Goal: Information Seeking & Learning: Understand process/instructions

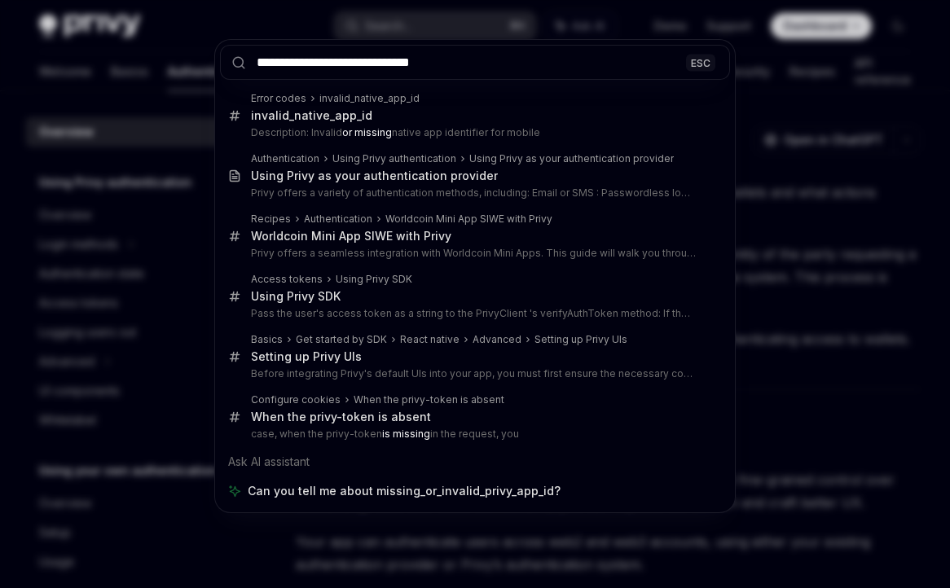
type input "**********"
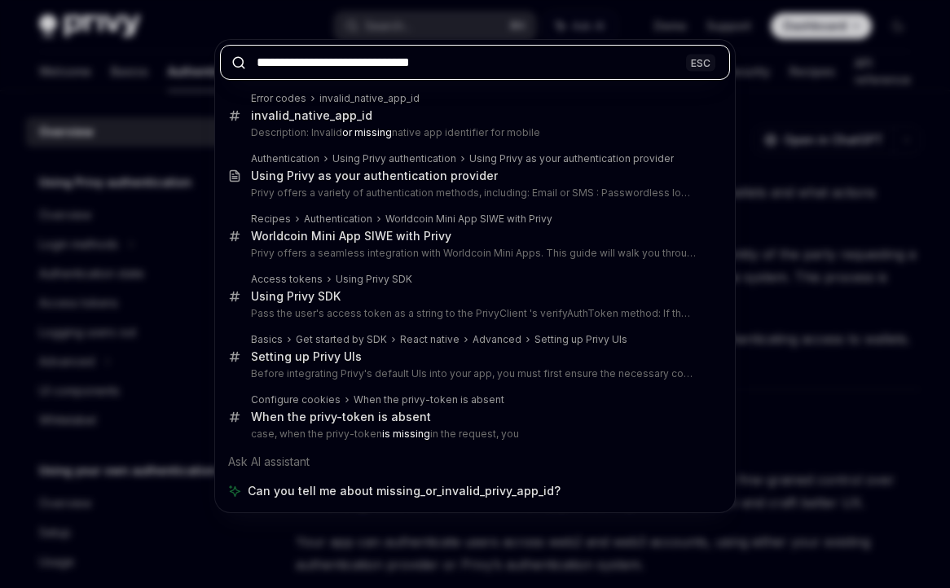
click at [371, 73] on input "**********" at bounding box center [475, 62] width 510 height 35
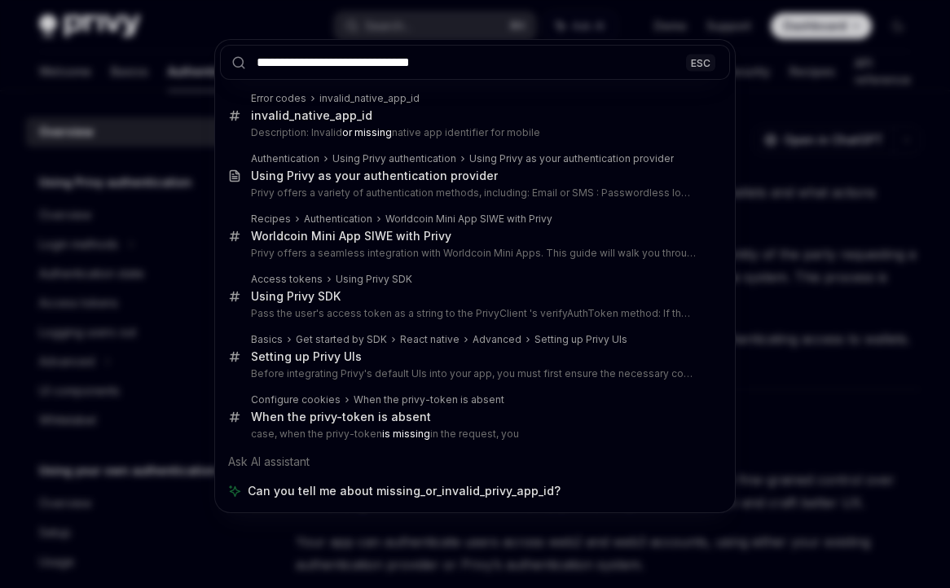
click at [154, 149] on div "**********" at bounding box center [475, 294] width 950 height 588
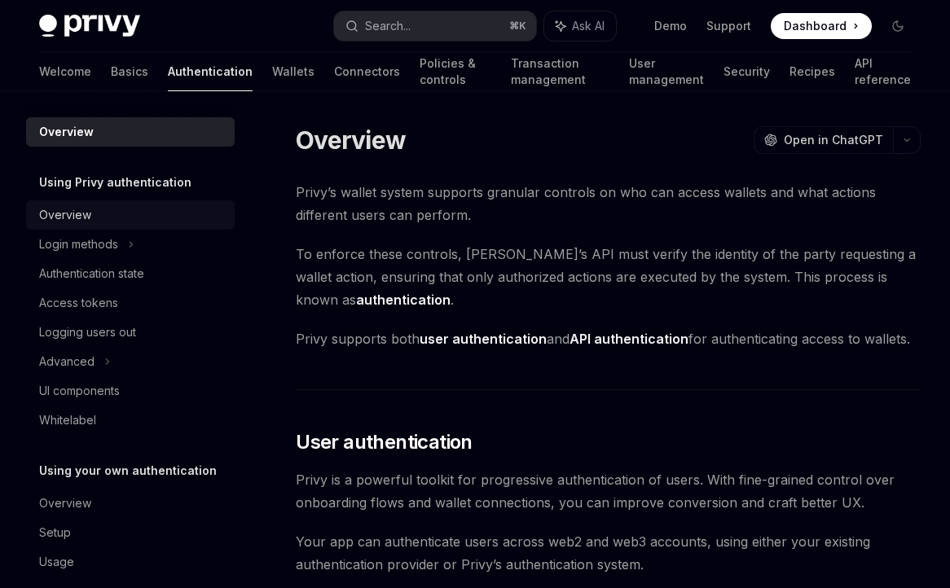
click at [98, 218] on div "Overview" at bounding box center [132, 215] width 186 height 20
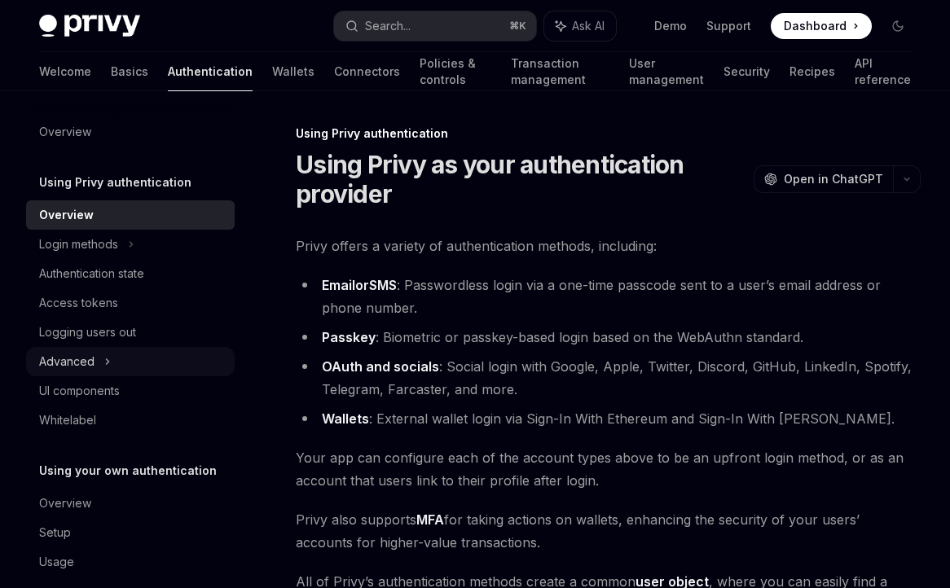
scroll to position [21, 0]
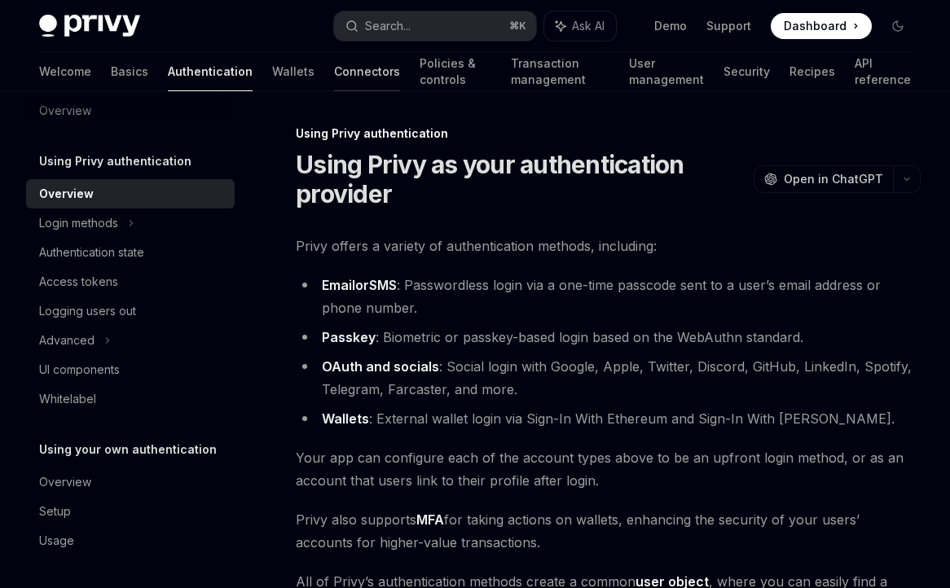
click at [334, 80] on link "Connectors" at bounding box center [367, 71] width 66 height 39
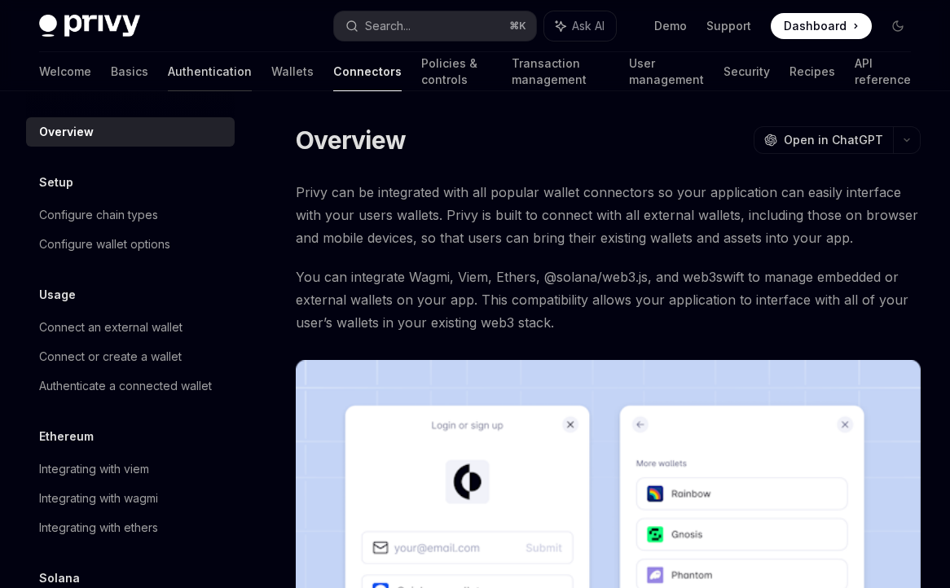
click at [168, 68] on link "Authentication" at bounding box center [210, 71] width 84 height 39
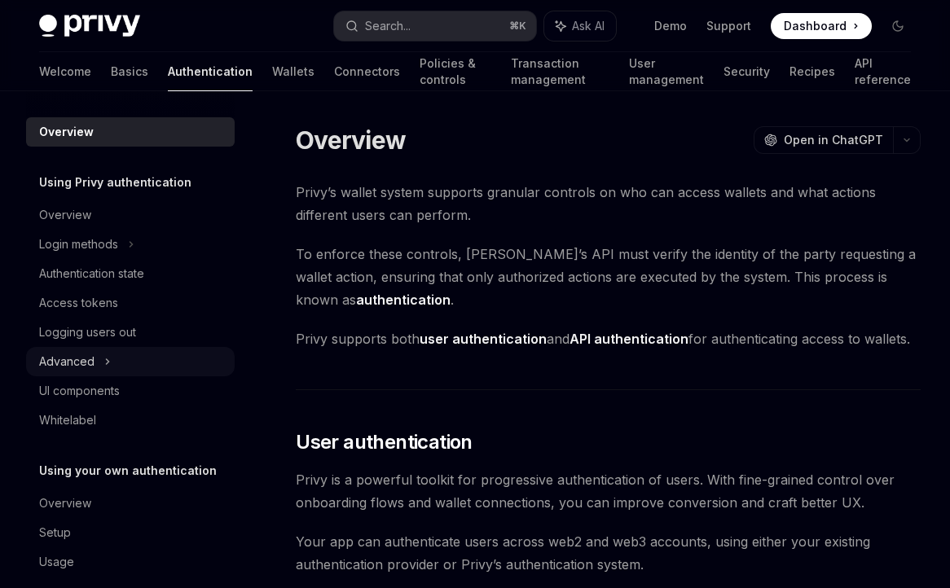
scroll to position [21, 0]
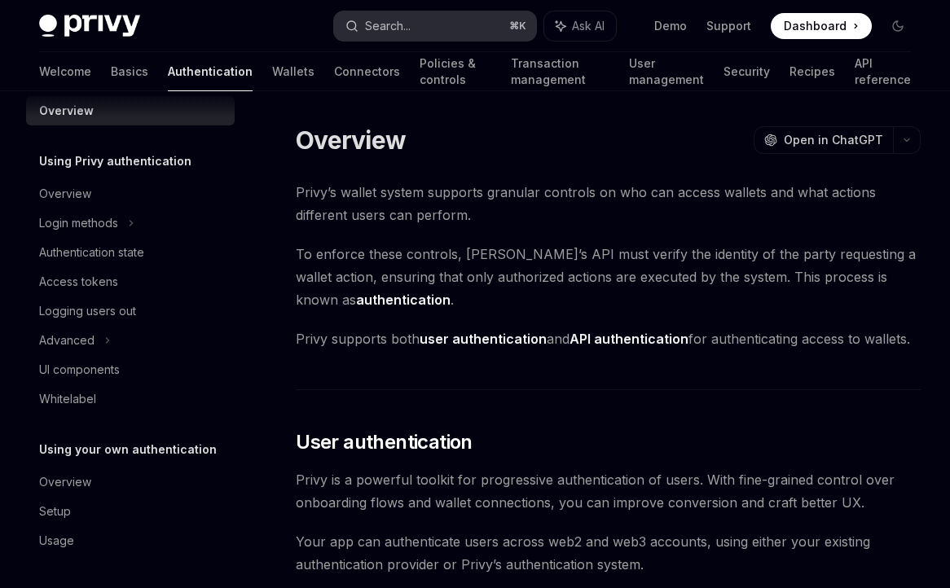
click at [409, 24] on div "Search..." at bounding box center [388, 26] width 46 height 20
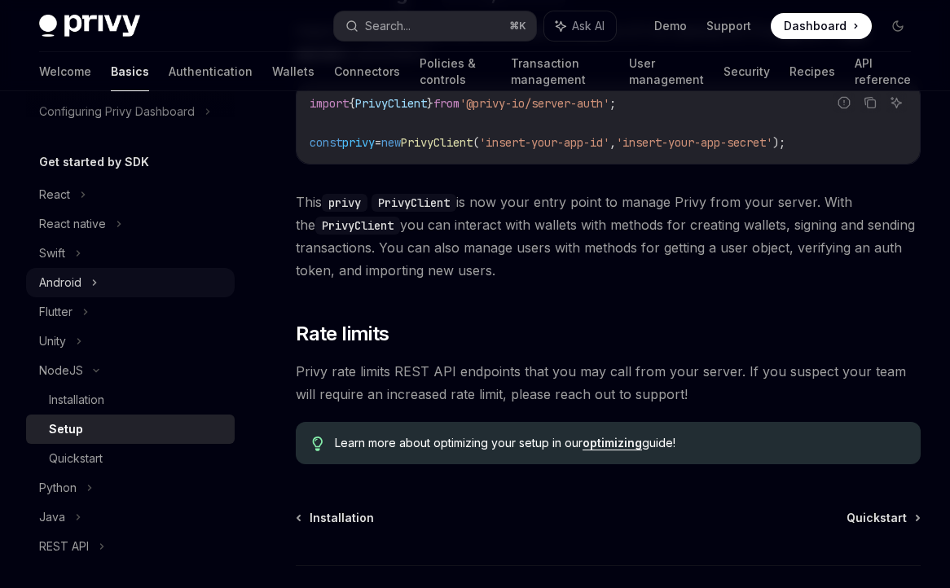
scroll to position [145, 0]
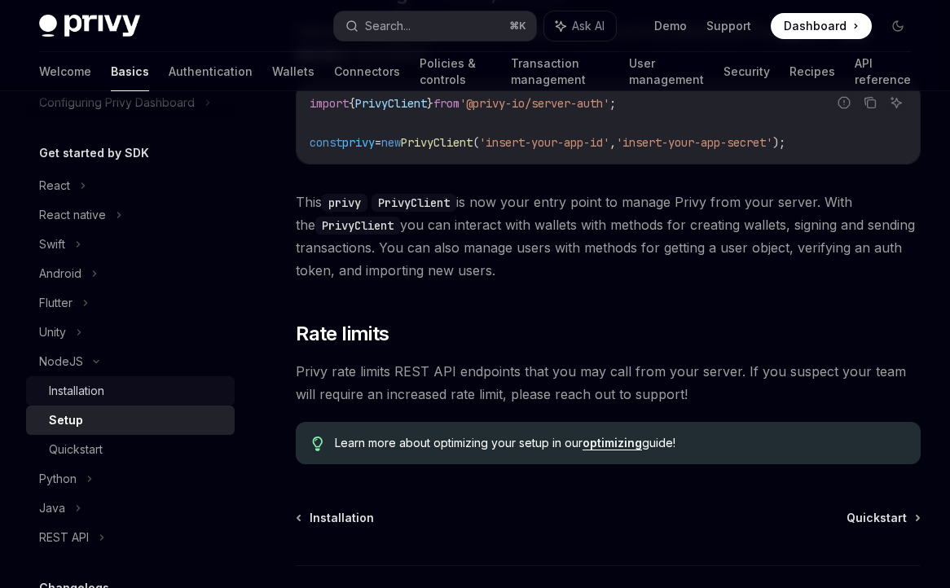
click at [162, 393] on div "Installation" at bounding box center [137, 391] width 176 height 20
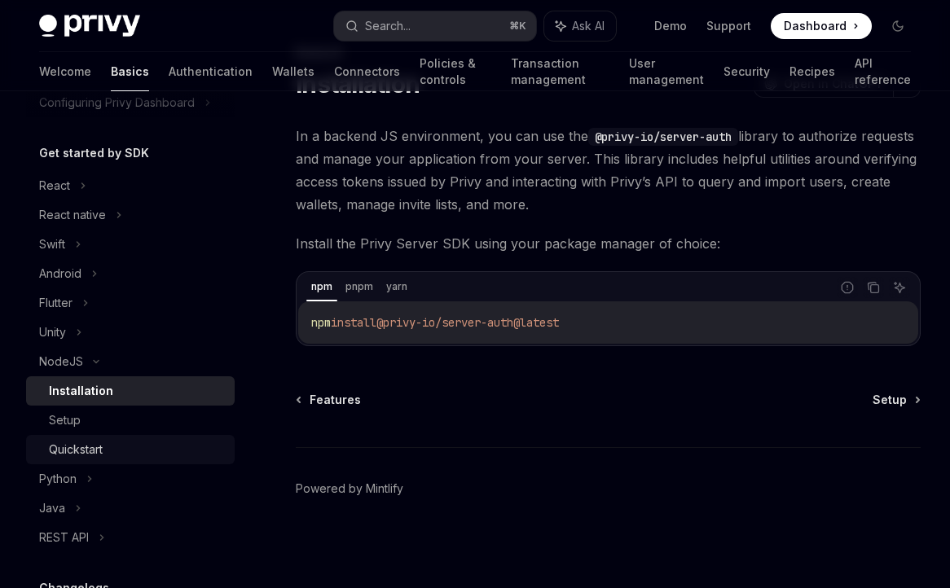
click at [135, 440] on div "Quickstart" at bounding box center [137, 450] width 176 height 20
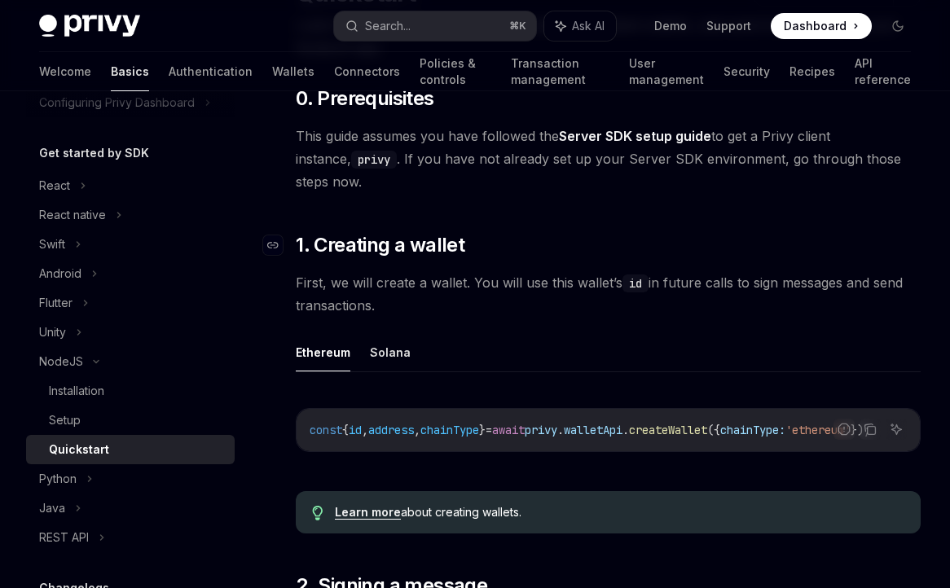
scroll to position [183, 0]
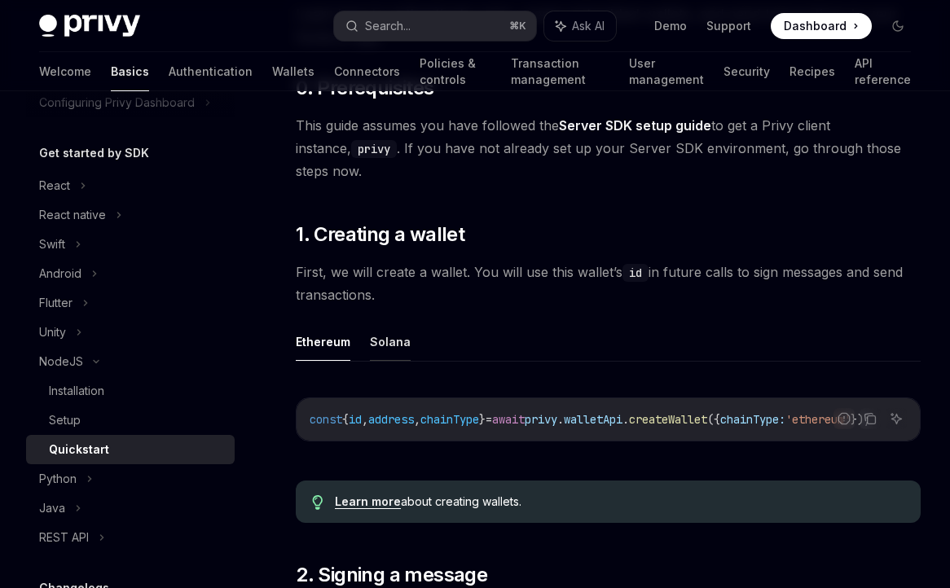
click at [388, 323] on button "Solana" at bounding box center [390, 342] width 41 height 38
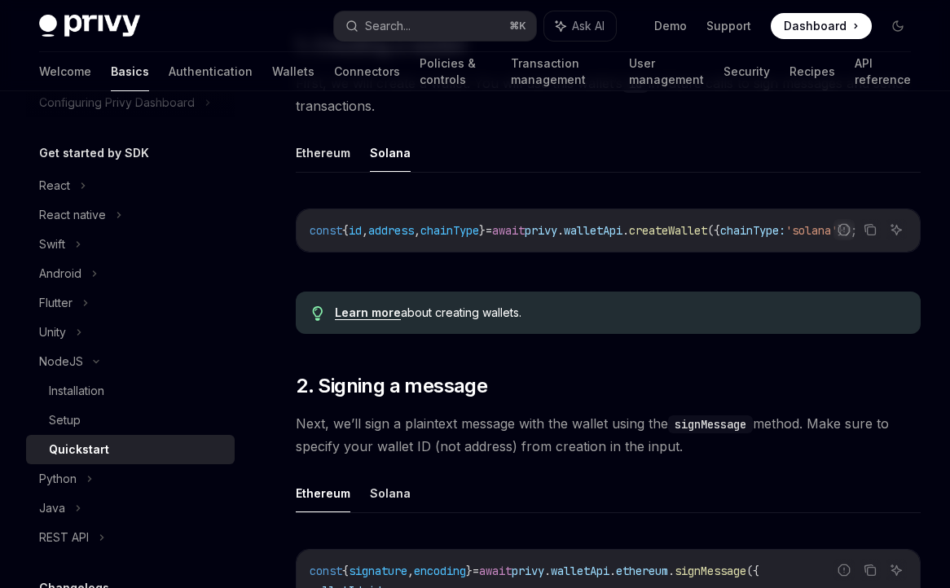
scroll to position [446, 0]
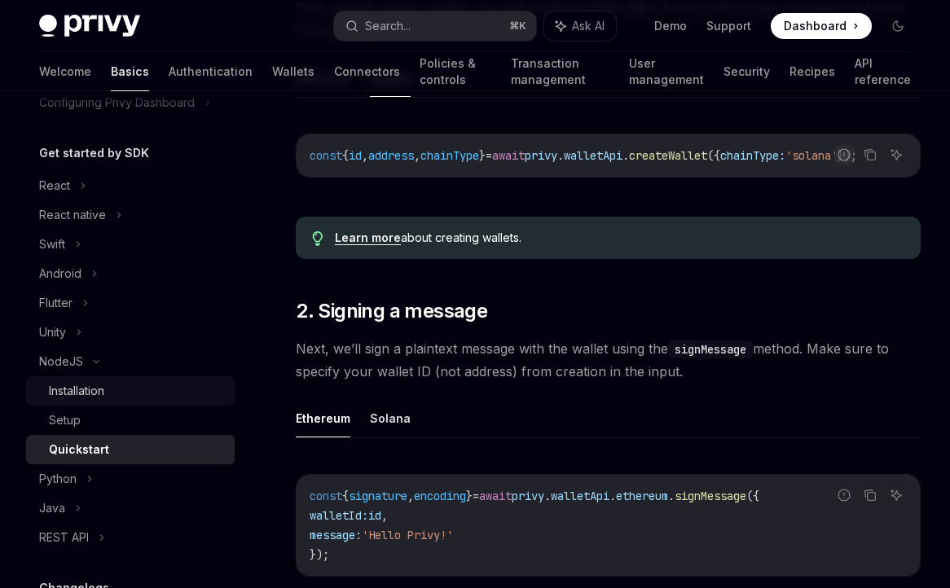
click at [97, 383] on div "Installation" at bounding box center [76, 391] width 55 height 20
type textarea "*"
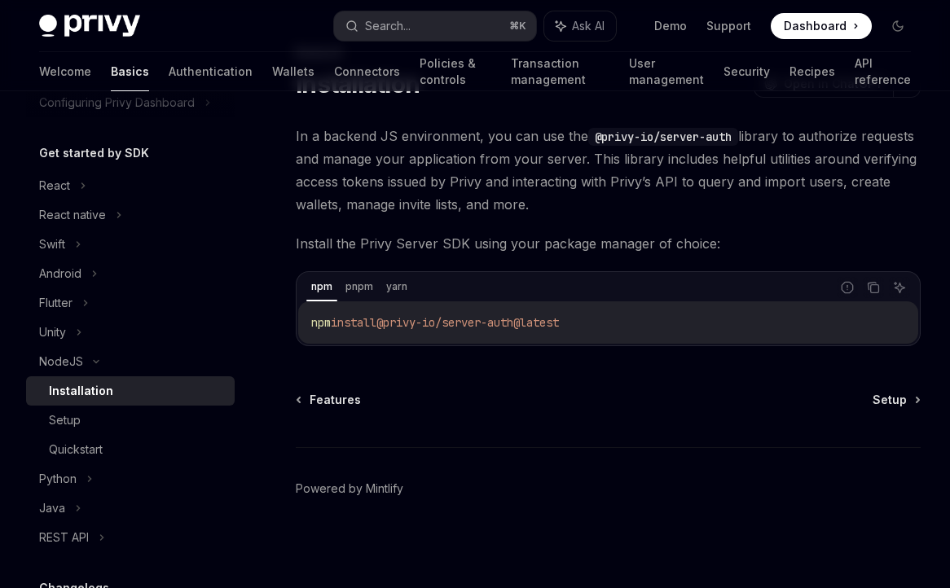
click at [506, 322] on span "@privy-io/server-auth@latest" at bounding box center [467, 322] width 183 height 15
copy div "npm install @privy-io/server-auth@latest"
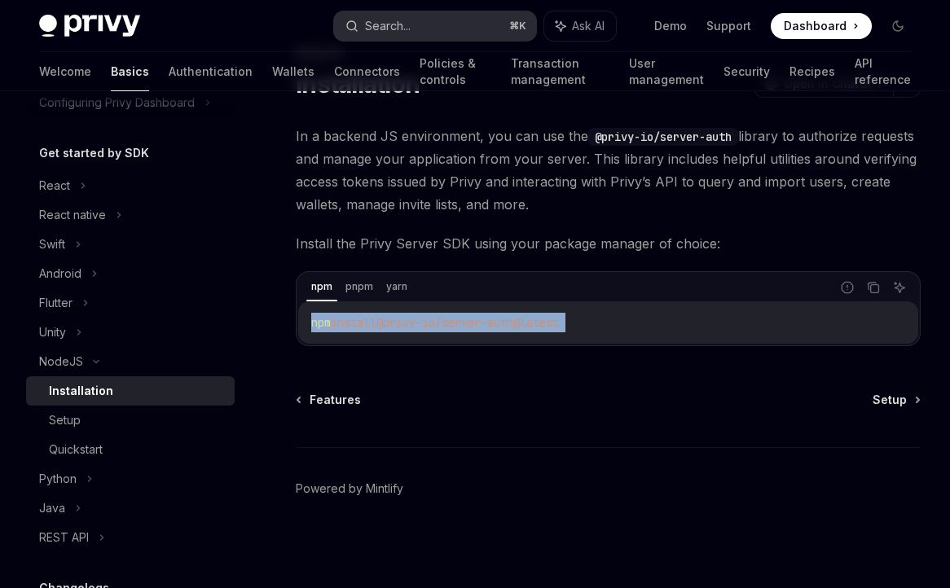
click at [426, 11] on button "Search... ⌘ K" at bounding box center [435, 25] width 202 height 29
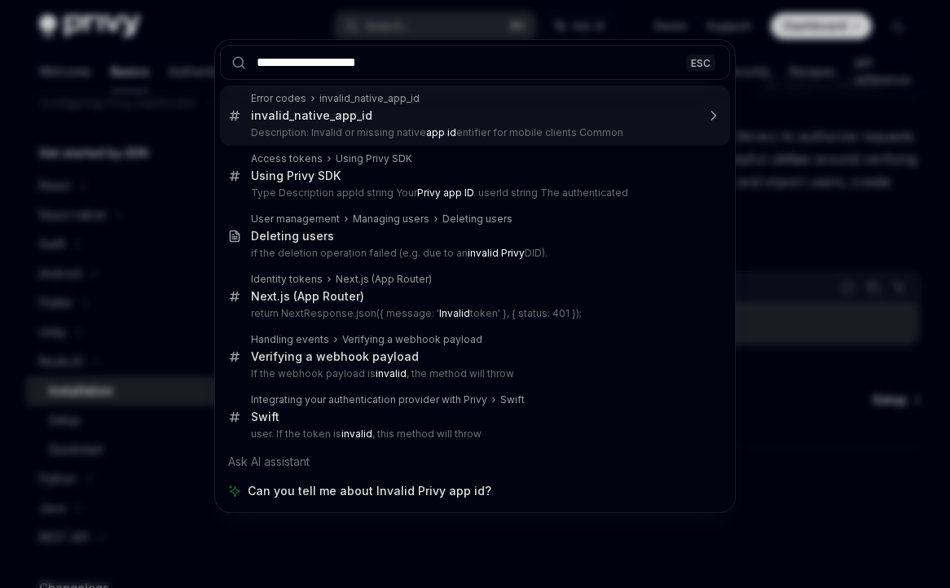
type input "**********"
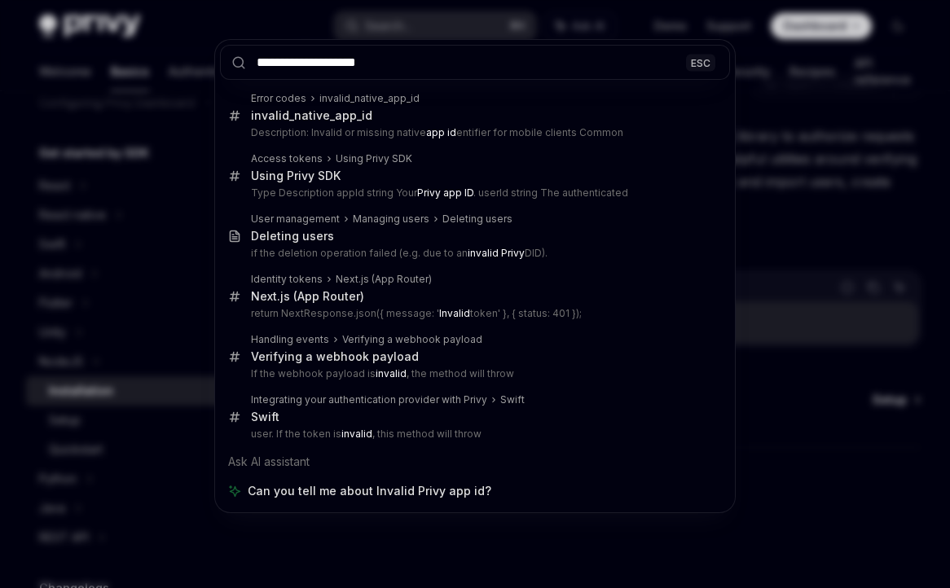
click at [801, 173] on div "**********" at bounding box center [475, 294] width 950 height 588
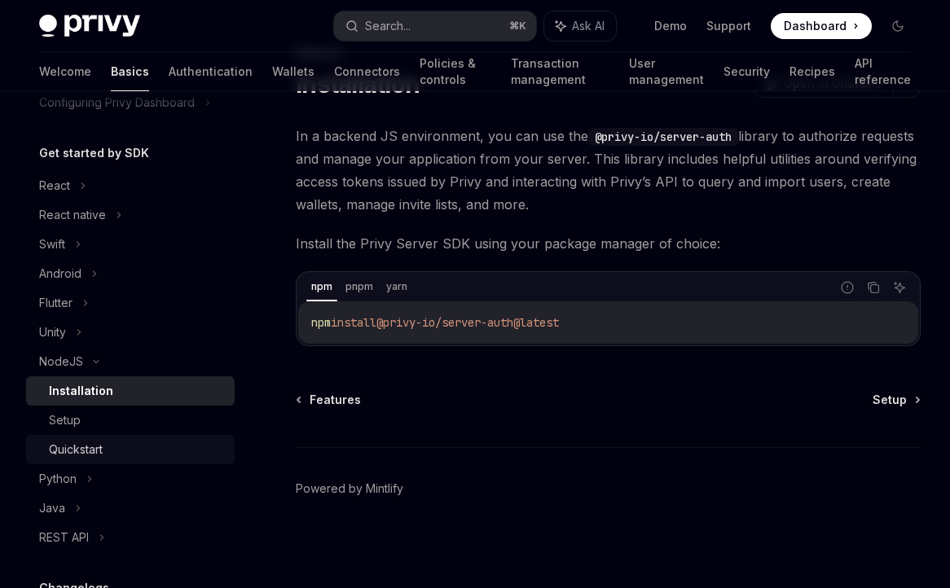
click at [136, 455] on div "Quickstart" at bounding box center [137, 450] width 176 height 20
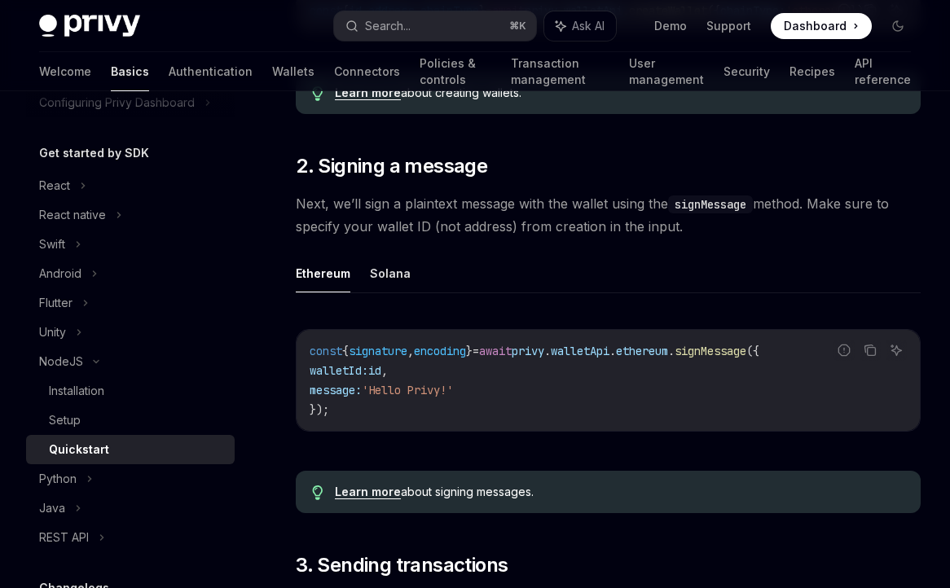
scroll to position [979, 0]
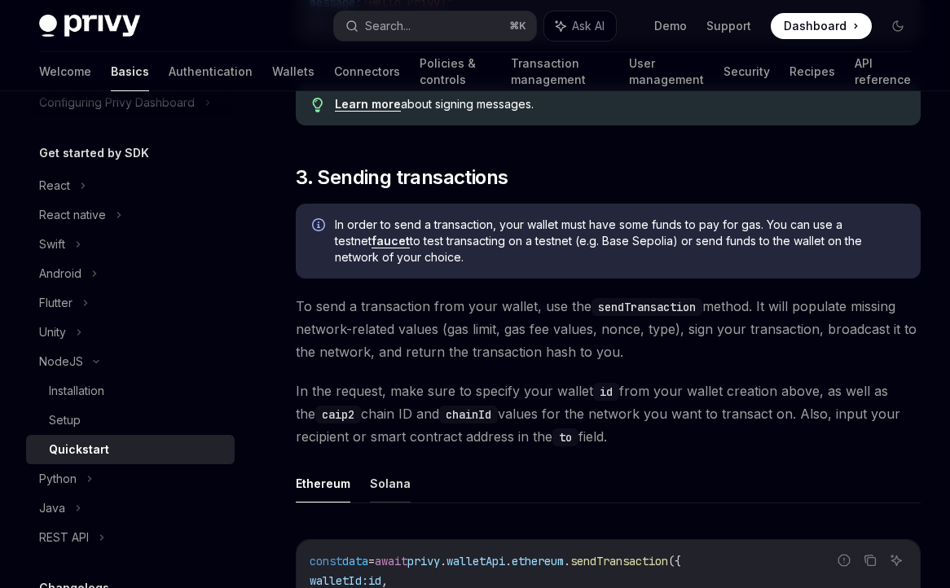
click at [378, 465] on button "Solana" at bounding box center [390, 483] width 41 height 38
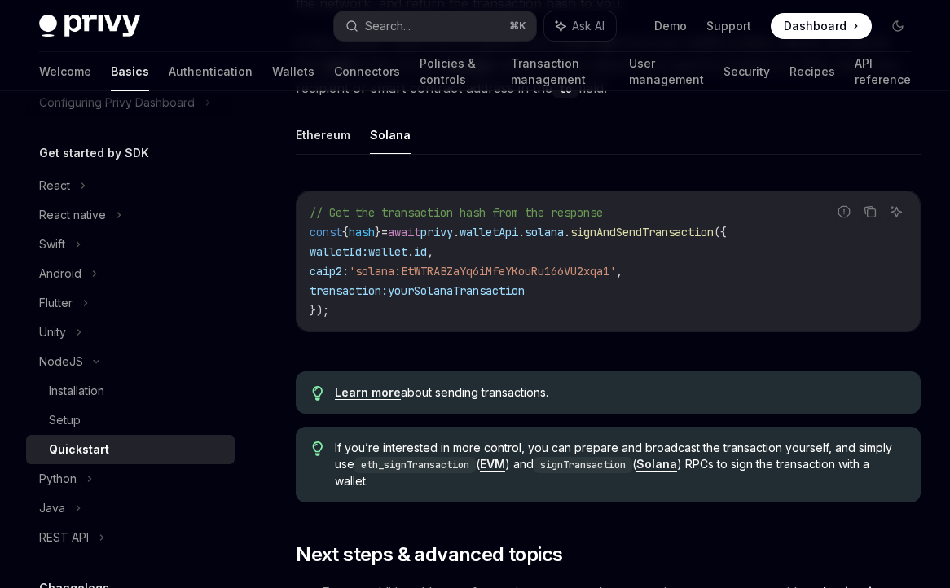
scroll to position [1332, 0]
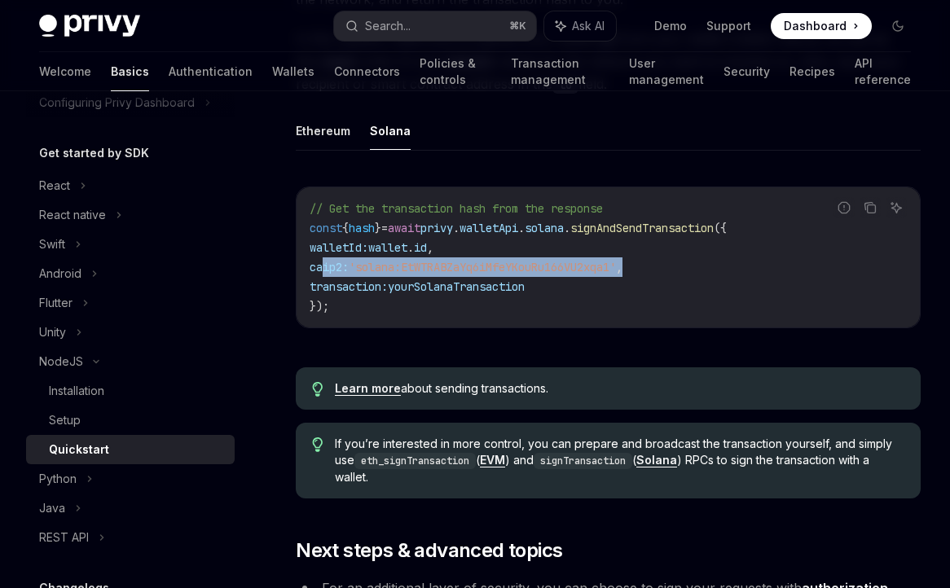
drag, startPoint x: 671, startPoint y: 253, endPoint x: 324, endPoint y: 253, distance: 346.3
click at [324, 253] on code "// Get the transaction hash from the response const { hash } = await privy . wa…" at bounding box center [608, 257] width 597 height 117
copy span "caip2: 'solana:EtWTRABZaYq6iMfeYKouRu166VU2xqa1' ,"
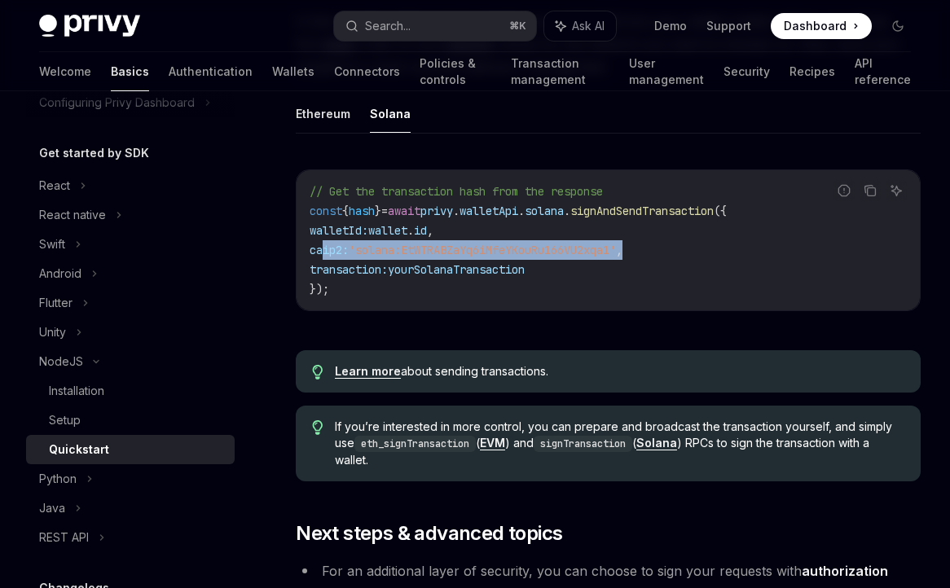
scroll to position [1415, 0]
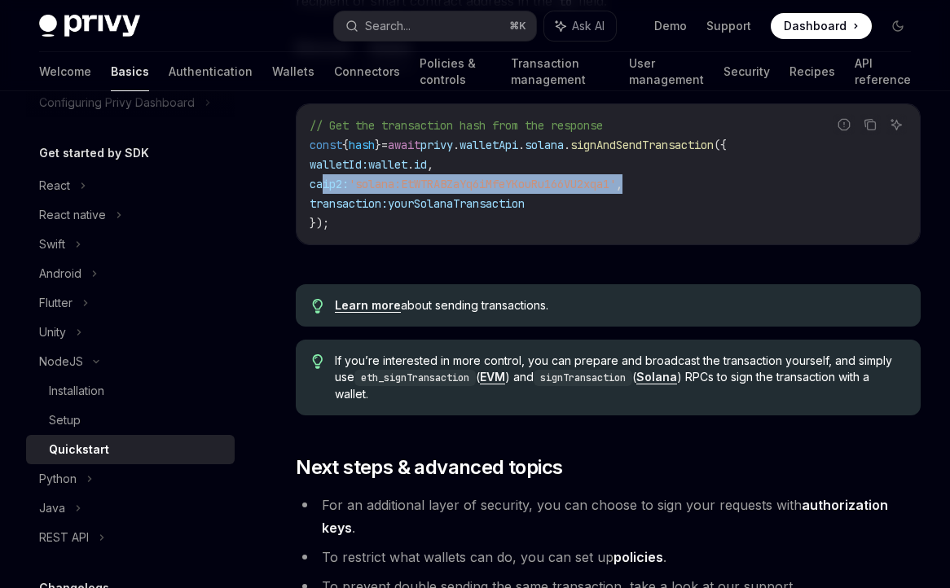
click at [367, 298] on link "Learn more" at bounding box center [368, 305] width 66 height 15
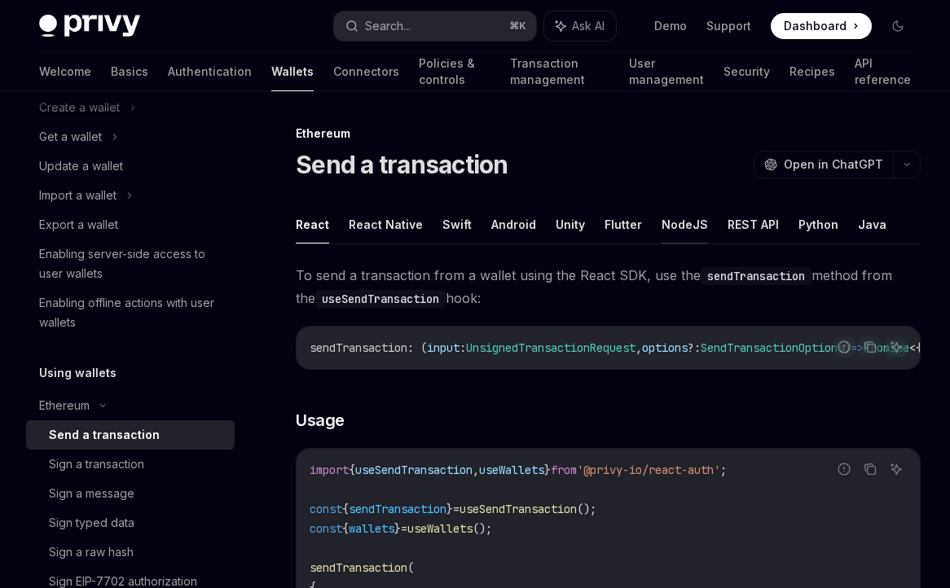
click at [688, 230] on button "NodeJS" at bounding box center [685, 224] width 46 height 38
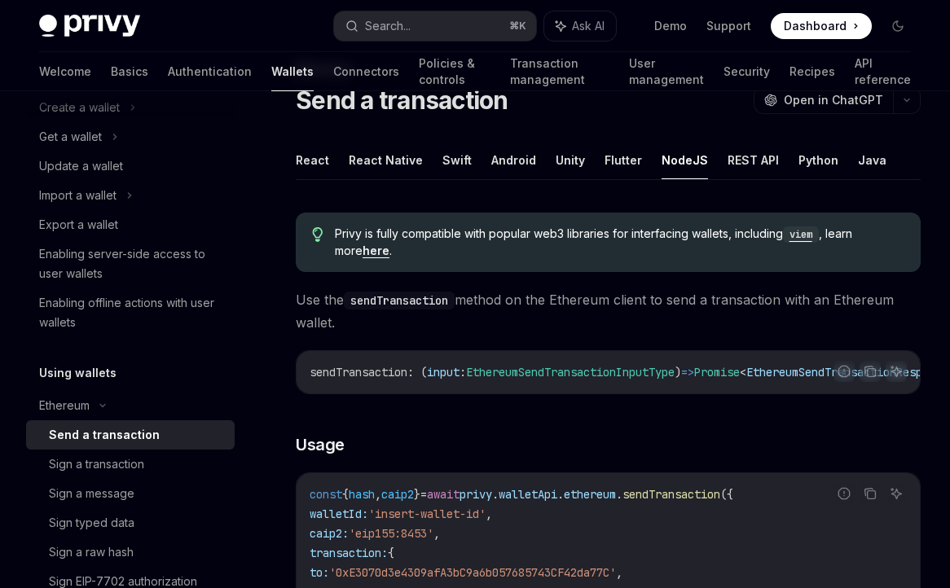
scroll to position [90, 0]
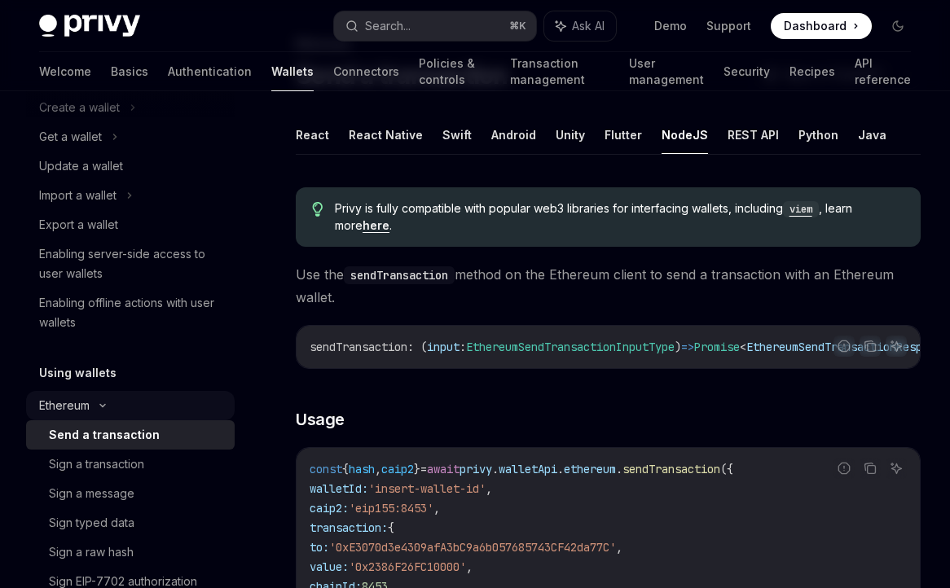
click at [92, 405] on div "Ethereum" at bounding box center [130, 405] width 209 height 29
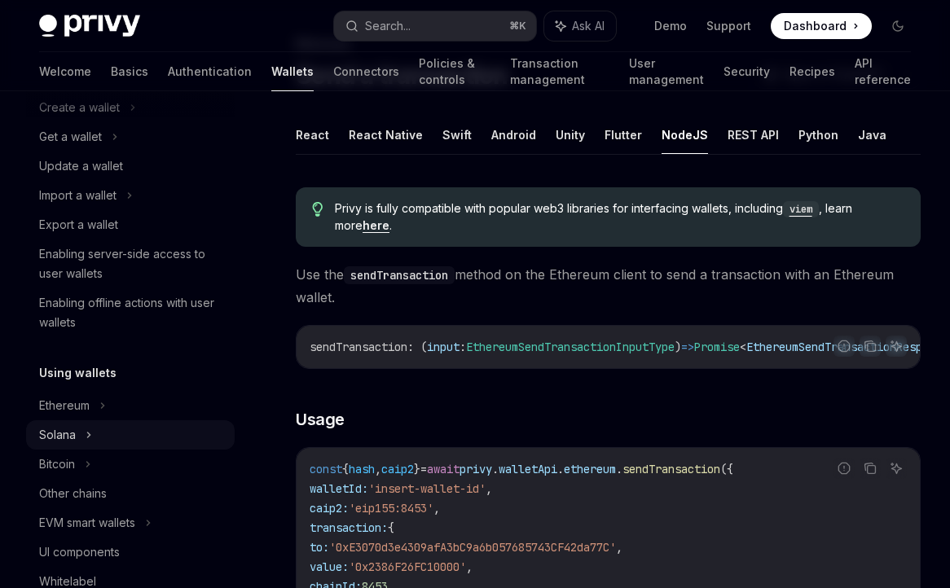
click at [81, 424] on div "Solana" at bounding box center [130, 434] width 209 height 29
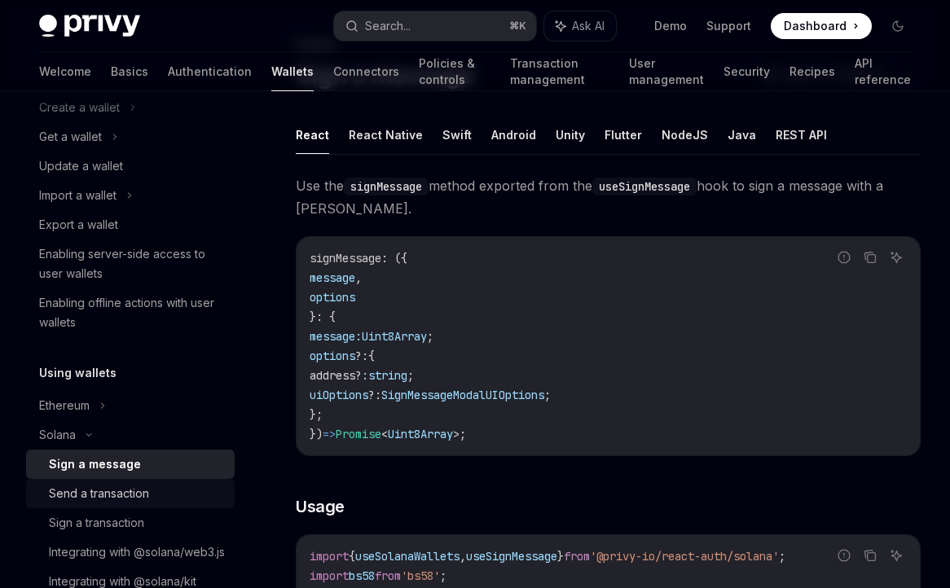
click at [114, 486] on div "Send a transaction" at bounding box center [99, 494] width 100 height 20
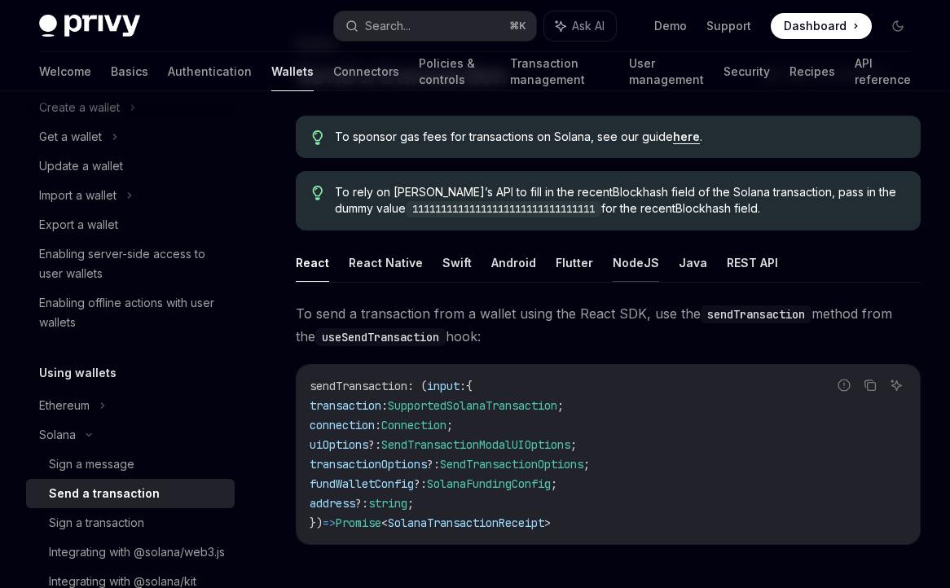
click at [614, 253] on button "NodeJS" at bounding box center [636, 263] width 46 height 38
type textarea "*"
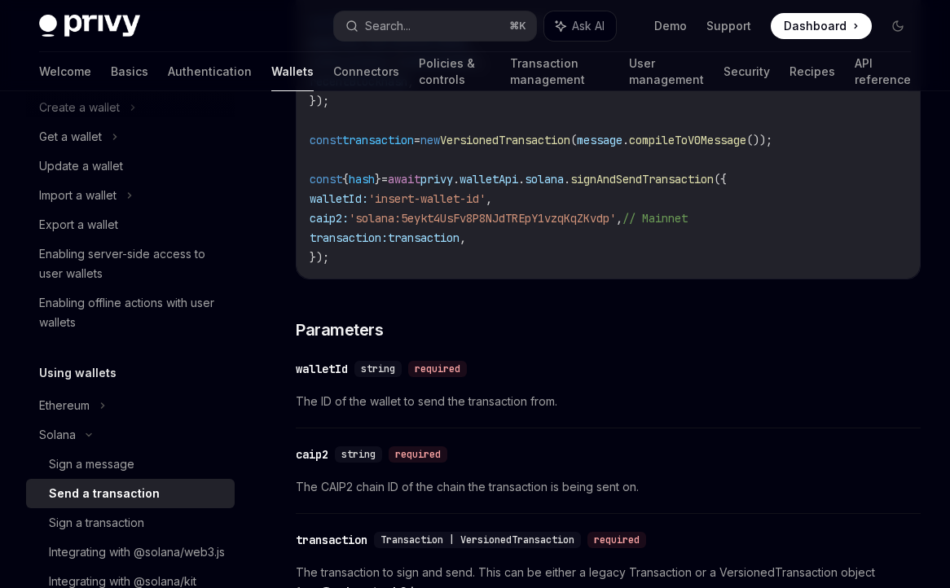
scroll to position [745, 0]
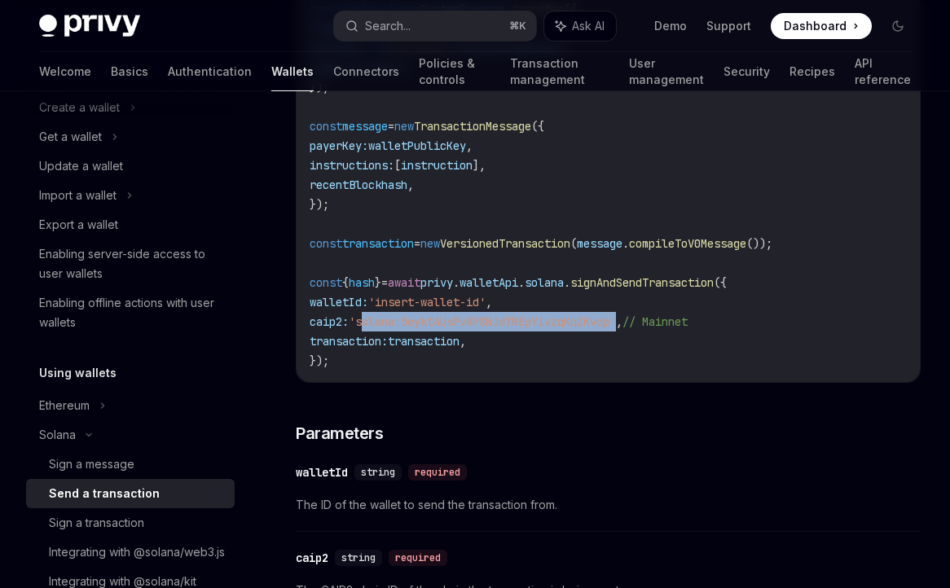
drag, startPoint x: 646, startPoint y: 329, endPoint x: 379, endPoint y: 330, distance: 267.2
click at [379, 329] on span "'solana:5eykt4UsFv8P8NJdTREpY1vzqKqZKvdp'" at bounding box center [482, 321] width 267 height 15
copy span "solana:5eykt4UsFv8P8NJdTREpY1vzqKqZKvdp"
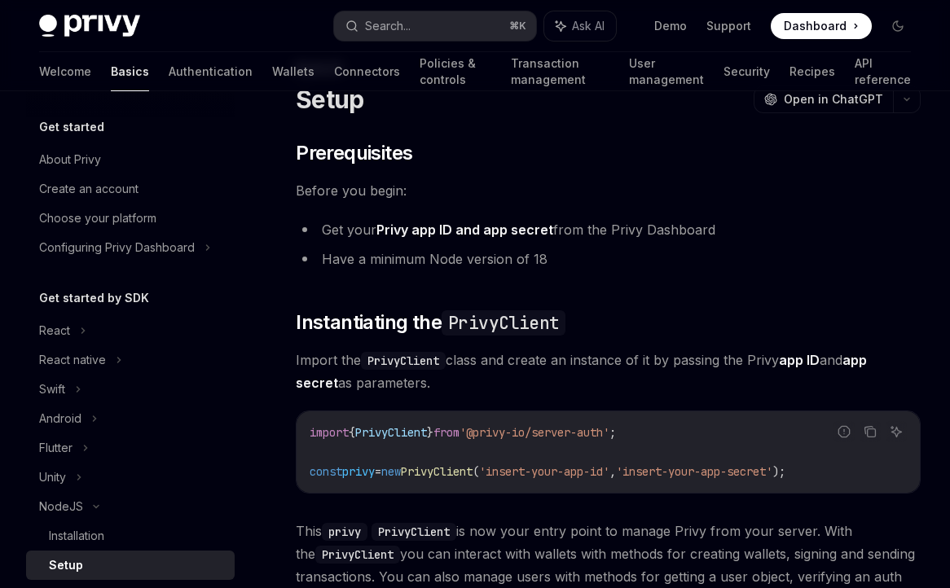
scroll to position [81, 0]
